Goal: Use online tool/utility: Utilize a website feature to perform a specific function

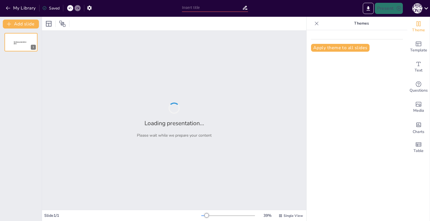
type input "Військові технології в освіті: Формування нових знань та навичок для захисту Ук…"
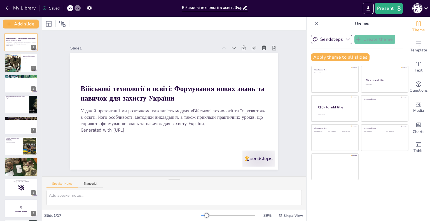
checkbox input "true"
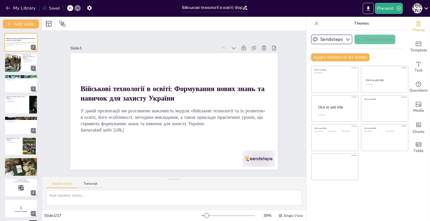
checkbox input "true"
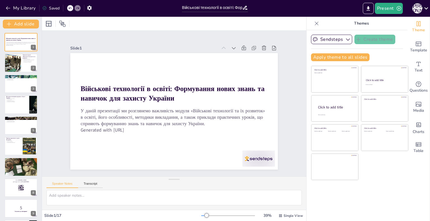
checkbox input "true"
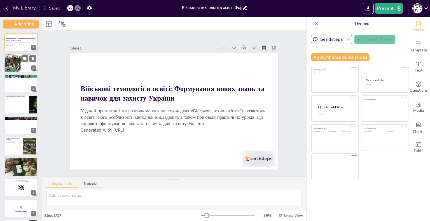
checkbox input "true"
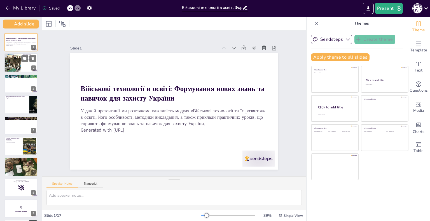
click at [20, 59] on div at bounding box center [13, 63] width 18 height 19
type textarea "Loremipsum dolorsitam consectetu a elitsedd eiusmodt inc utlaboree dolor magnaa…"
checkbox input "true"
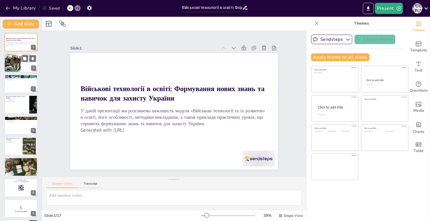
checkbox input "true"
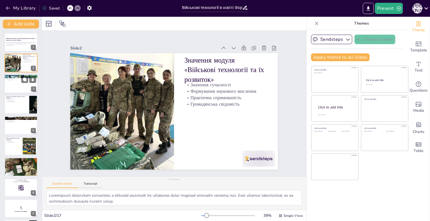
checkbox input "true"
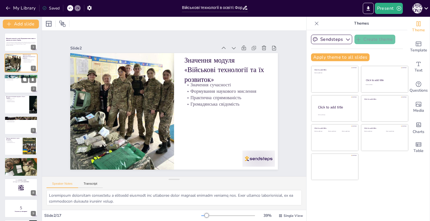
checkbox input "true"
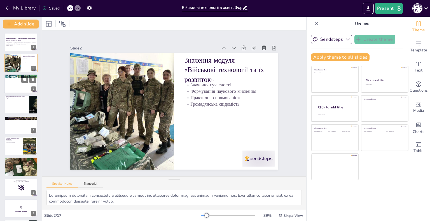
checkbox input "true"
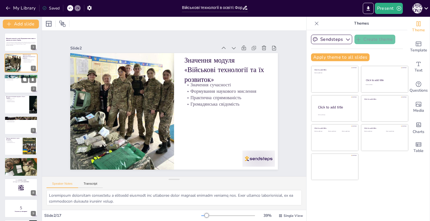
checkbox input "true"
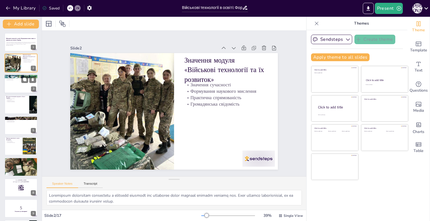
checkbox input "true"
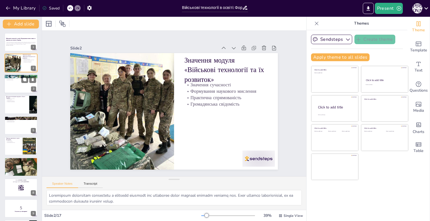
checkbox input "true"
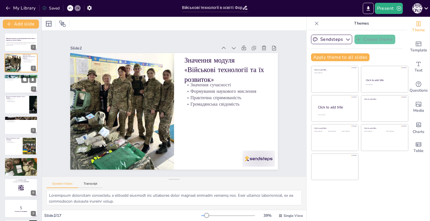
click at [16, 88] on div at bounding box center [21, 83] width 34 height 19
type textarea "Динамічність змісту є важливою, оскільки нові виклики вимагають швидкого реагув…"
checkbox input "true"
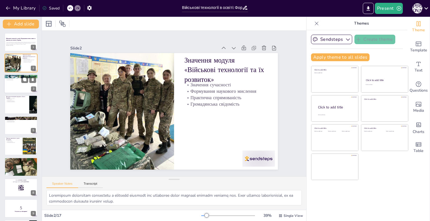
checkbox input "true"
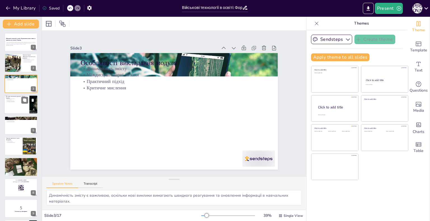
checkbox input "true"
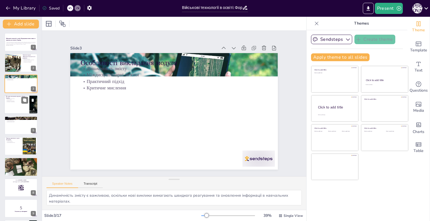
checkbox input "true"
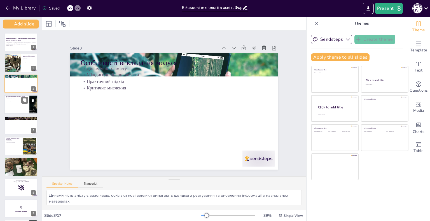
checkbox input "true"
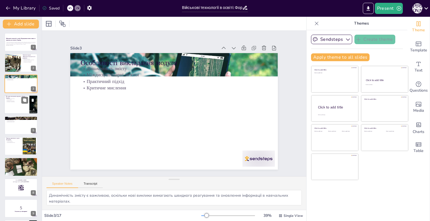
checkbox input "true"
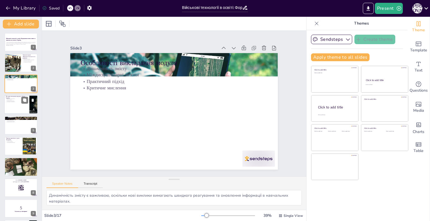
click at [14, 106] on div at bounding box center [21, 104] width 34 height 19
type textarea "Компетентнісний підхід сприяє розвитку життєвих навичок у молоді, що є важливим…"
checkbox input "true"
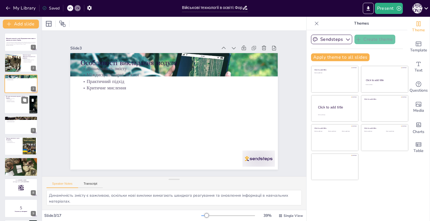
checkbox input "true"
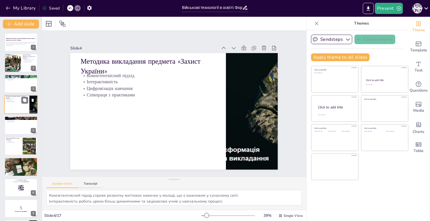
checkbox input "true"
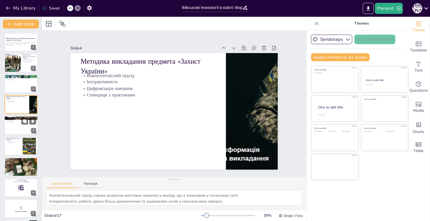
checkbox input "true"
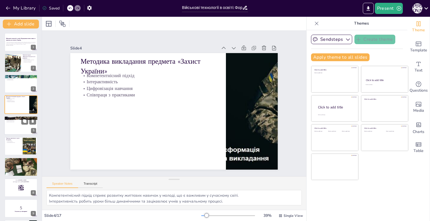
checkbox input "true"
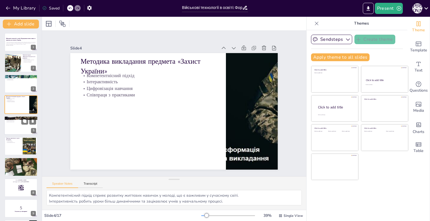
checkbox input "true"
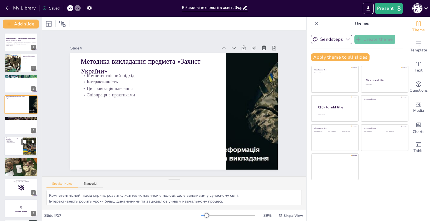
checkbox input "true"
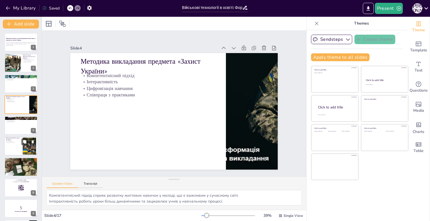
checkbox input "true"
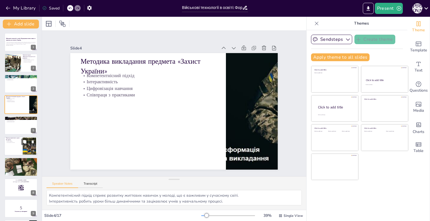
checkbox input "true"
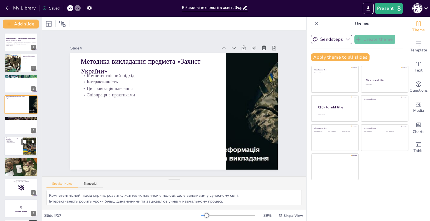
checkbox input "true"
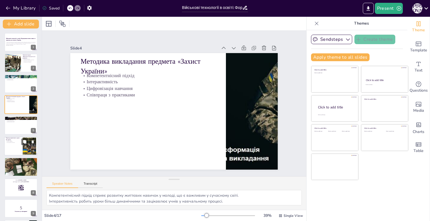
checkbox input "true"
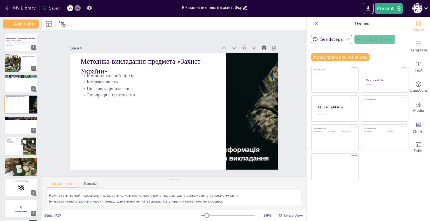
checkbox input "true"
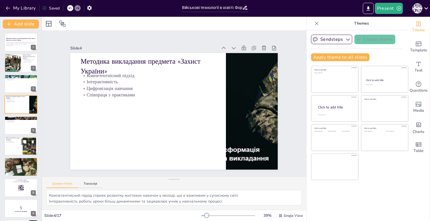
checkbox input "true"
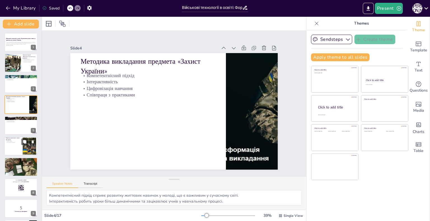
click at [16, 146] on div at bounding box center [21, 146] width 34 height 19
type textarea "Перегляд відео є важливим елементом уроку, оскільки він допомагає учням візуалі…"
checkbox input "true"
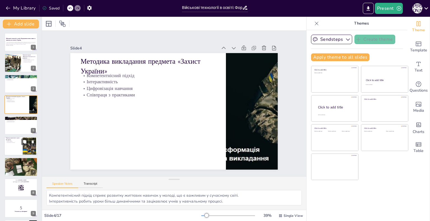
checkbox input "true"
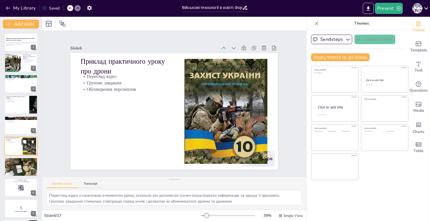
scroll to position [21, 0]
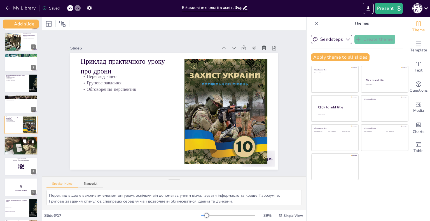
click at [21, 144] on div at bounding box center [21, 145] width 34 height 19
type textarea "Важливість модуля підкреслює його роль у формуванні знань та навичок, необхідни…"
checkbox input "true"
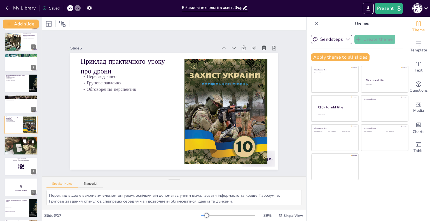
checkbox input "true"
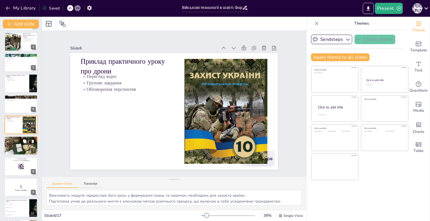
checkbox input "true"
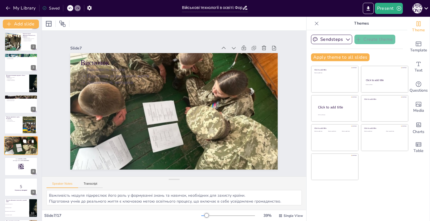
scroll to position [42, 0]
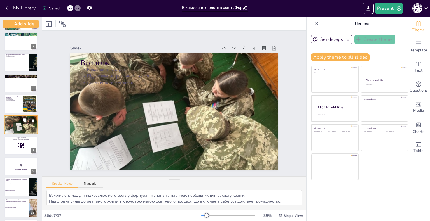
checkbox input "true"
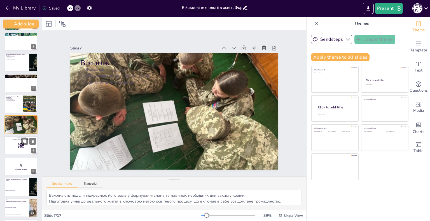
checkbox input "true"
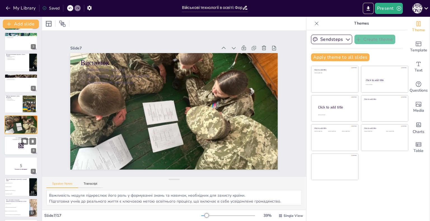
checkbox input "true"
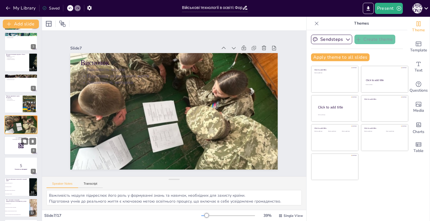
checkbox input "true"
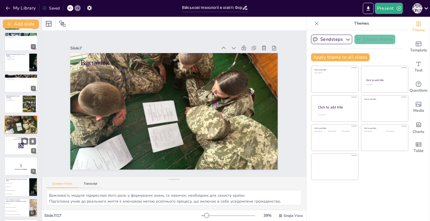
checkbox input "true"
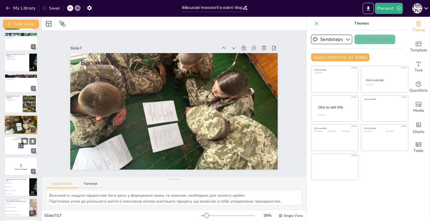
checkbox input "true"
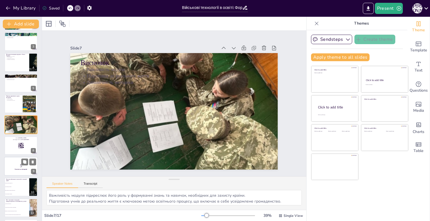
checkbox input "true"
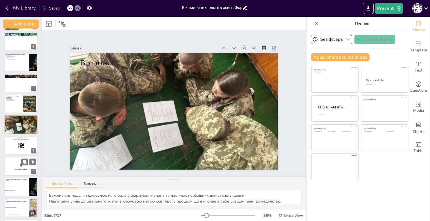
checkbox input "true"
click at [19, 187] on li "Вони лише для розваги" at bounding box center [16, 187] width 25 height 4
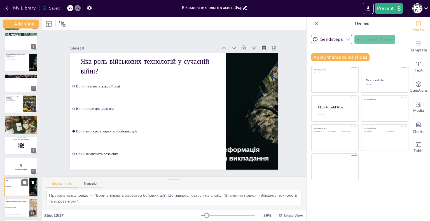
scroll to position [105, 0]
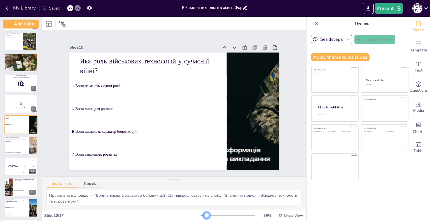
click at [203, 218] on div "39 % Single View" at bounding box center [252, 216] width 103 height 9
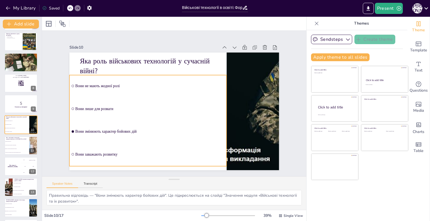
click at [125, 107] on span "Вони лише для розваги" at bounding box center [194, 89] width 138 height 65
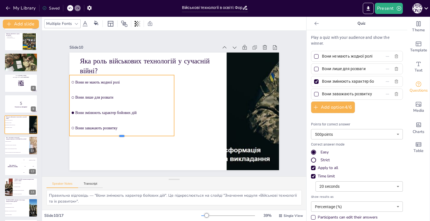
drag, startPoint x: 118, startPoint y: 108, endPoint x: 131, endPoint y: 134, distance: 28.8
click at [198, 134] on div at bounding box center [234, 119] width 73 height 81
click at [13, 107] on p "Готуємось до вікторини!" at bounding box center [21, 107] width 30 height 2
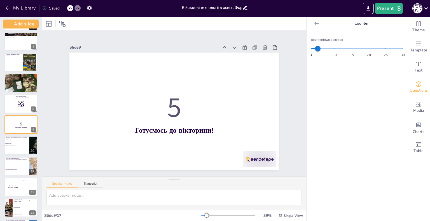
scroll to position [168, 0]
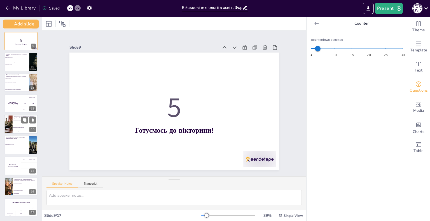
click at [8, 129] on div at bounding box center [8, 124] width 29 height 19
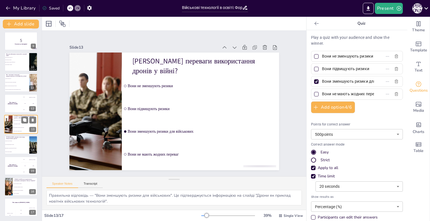
scroll to position [167, 0]
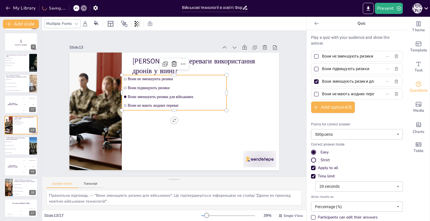
click at [141, 85] on ul "Вони не зменшують ризики Вони підвищують ризики Вони зменшують ризики для війсь…" at bounding box center [164, 107] width 66 height 111
click at [144, 85] on span "Вони підвищують ризики" at bounding box center [184, 92] width 81 height 61
click at [151, 85] on span "Вони підвищують ризики" at bounding box center [158, 99] width 15 height 97
